Goal: Task Accomplishment & Management: Use online tool/utility

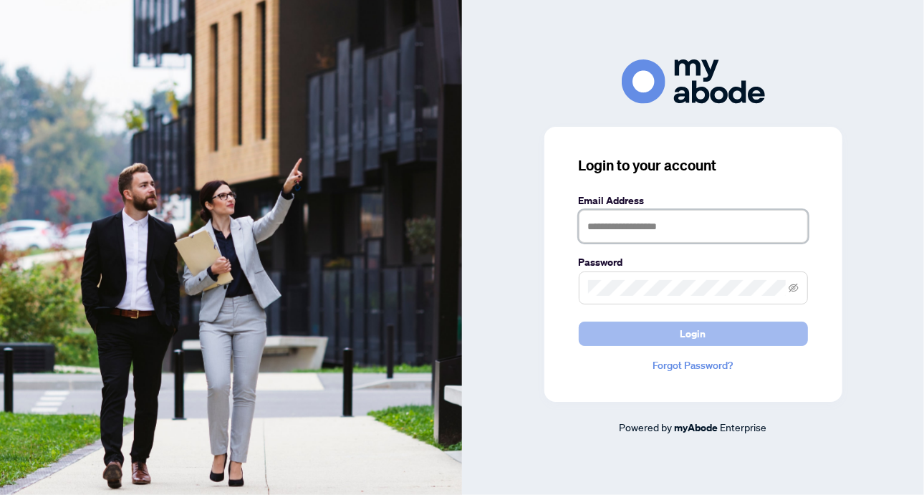
type input "**********"
click at [691, 340] on span "Login" at bounding box center [694, 333] width 26 height 23
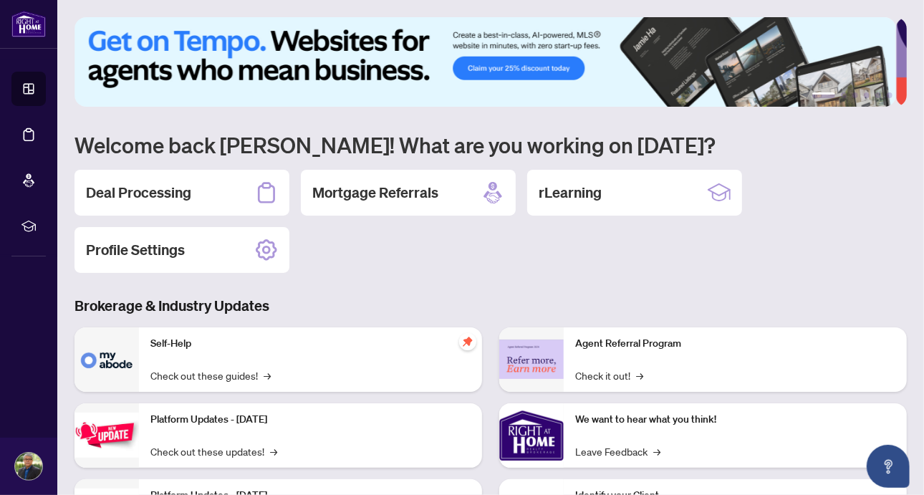
click at [164, 191] on h2 "Deal Processing" at bounding box center [138, 193] width 105 height 20
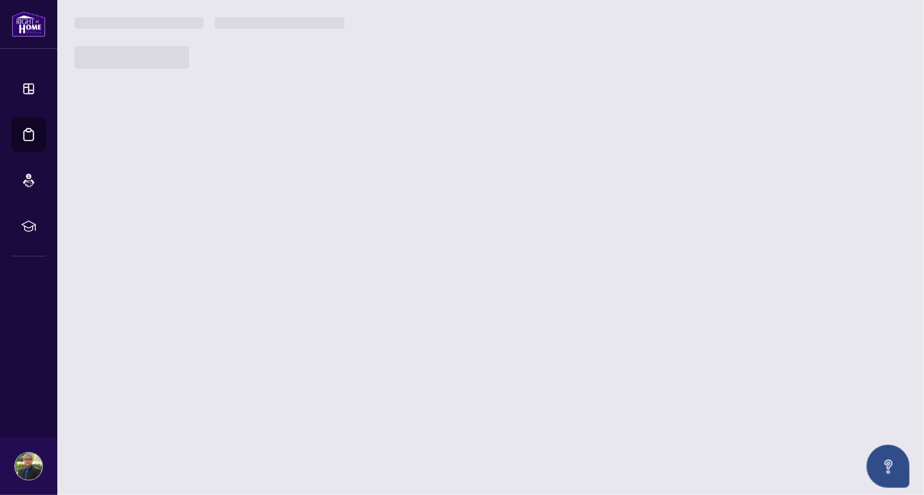
click at [165, 191] on main "1 2 3 4 5 6 Welcome back [PERSON_NAME]! What are you working on [DATE]? Deal Pr…" at bounding box center [490, 247] width 867 height 495
